Goal: Task Accomplishment & Management: Complete application form

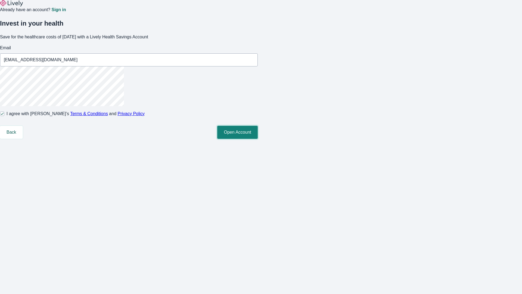
click at [258, 139] on button "Open Account" at bounding box center [237, 132] width 41 height 13
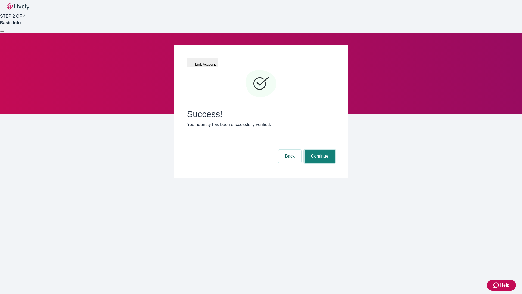
click at [319, 150] on button "Continue" at bounding box center [320, 156] width 30 height 13
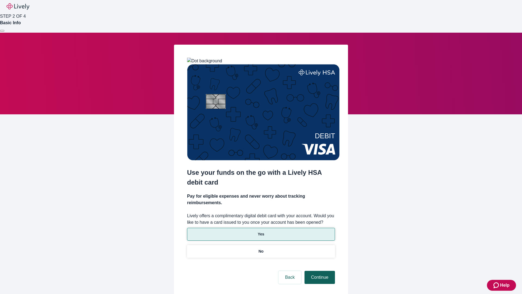
click at [261, 231] on p "Yes" at bounding box center [261, 234] width 7 height 6
click at [319, 271] on button "Continue" at bounding box center [320, 277] width 30 height 13
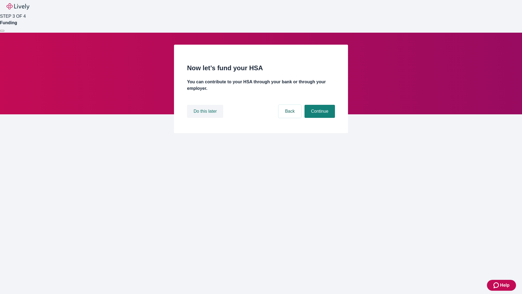
click at [206, 118] on button "Do this later" at bounding box center [205, 111] width 36 height 13
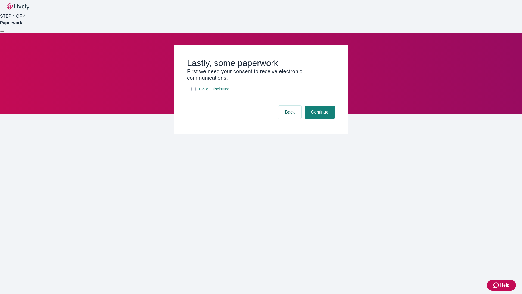
click at [194, 91] on input "E-Sign Disclosure" at bounding box center [194, 89] width 4 height 4
checkbox input "true"
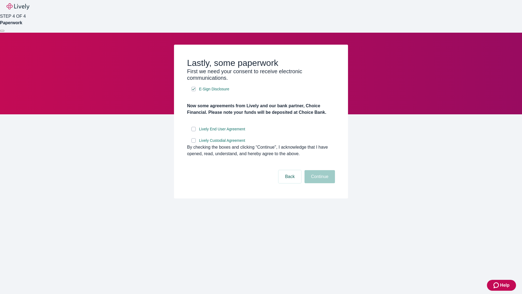
click at [194, 131] on input "Lively End User Agreement" at bounding box center [194, 129] width 4 height 4
checkbox input "true"
click at [194, 143] on input "Lively Custodial Agreement" at bounding box center [194, 140] width 4 height 4
checkbox input "true"
click at [319, 183] on button "Continue" at bounding box center [320, 176] width 30 height 13
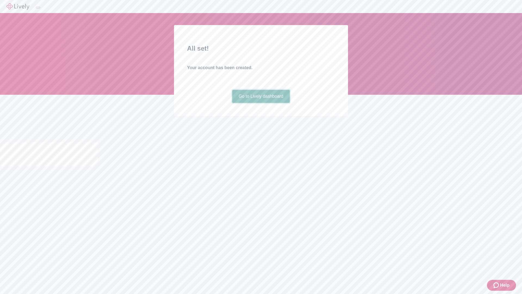
click at [261, 103] on link "Go to Lively dashboard" at bounding box center [261, 96] width 58 height 13
